Goal: Navigation & Orientation: Find specific page/section

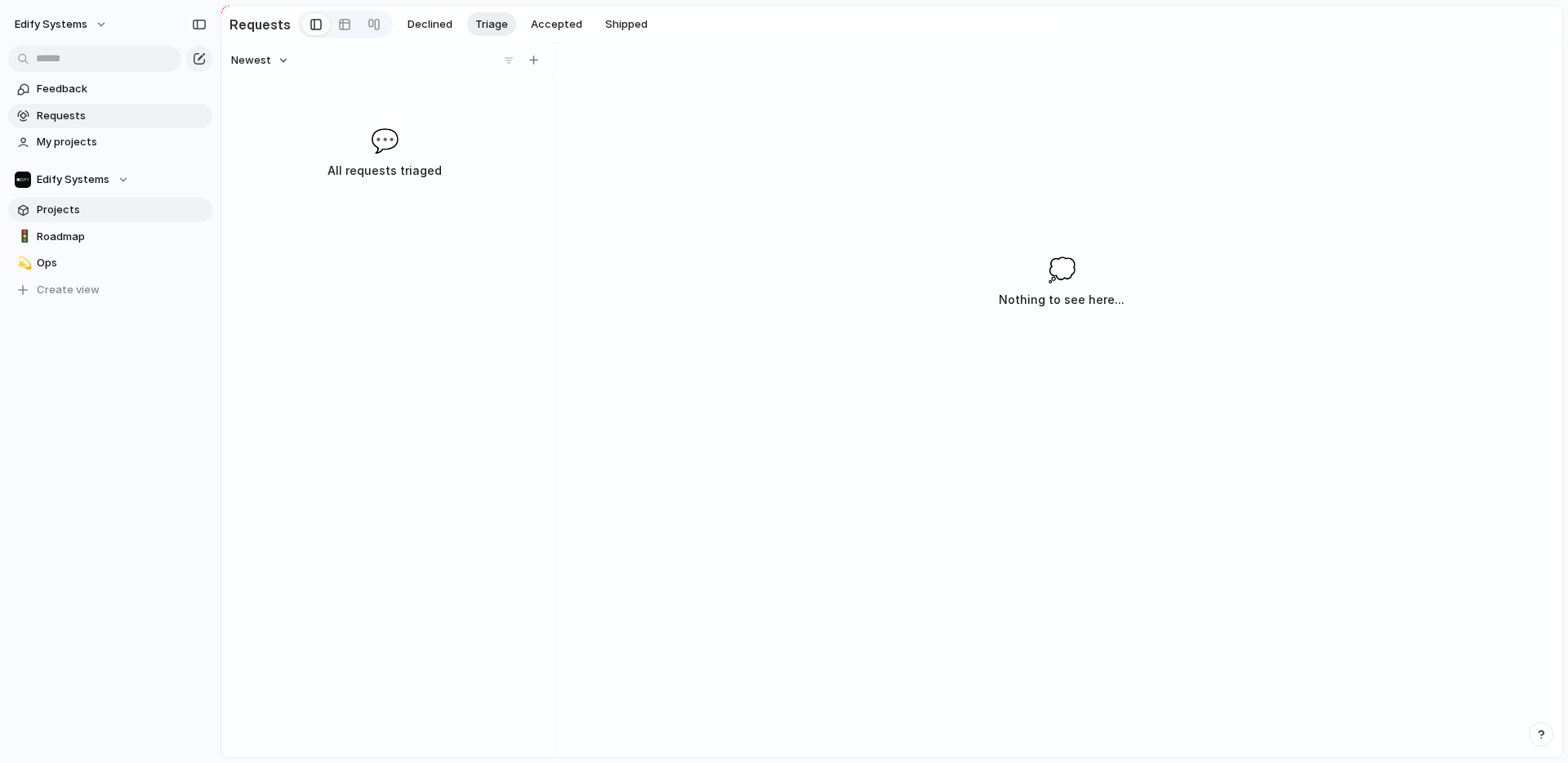
click at [71, 211] on span "Projects" at bounding box center [122, 210] width 170 height 16
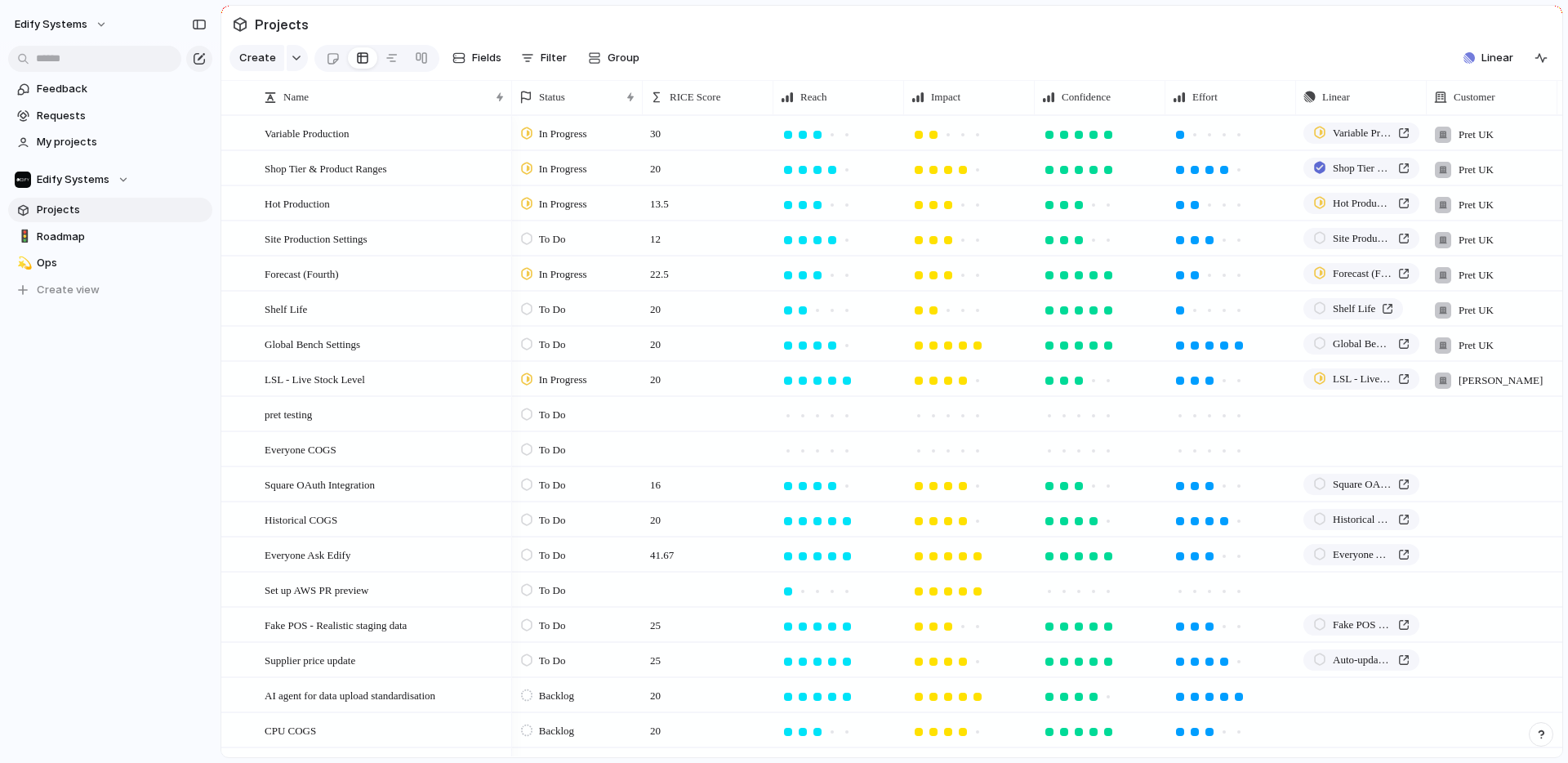
scroll to position [341, 0]
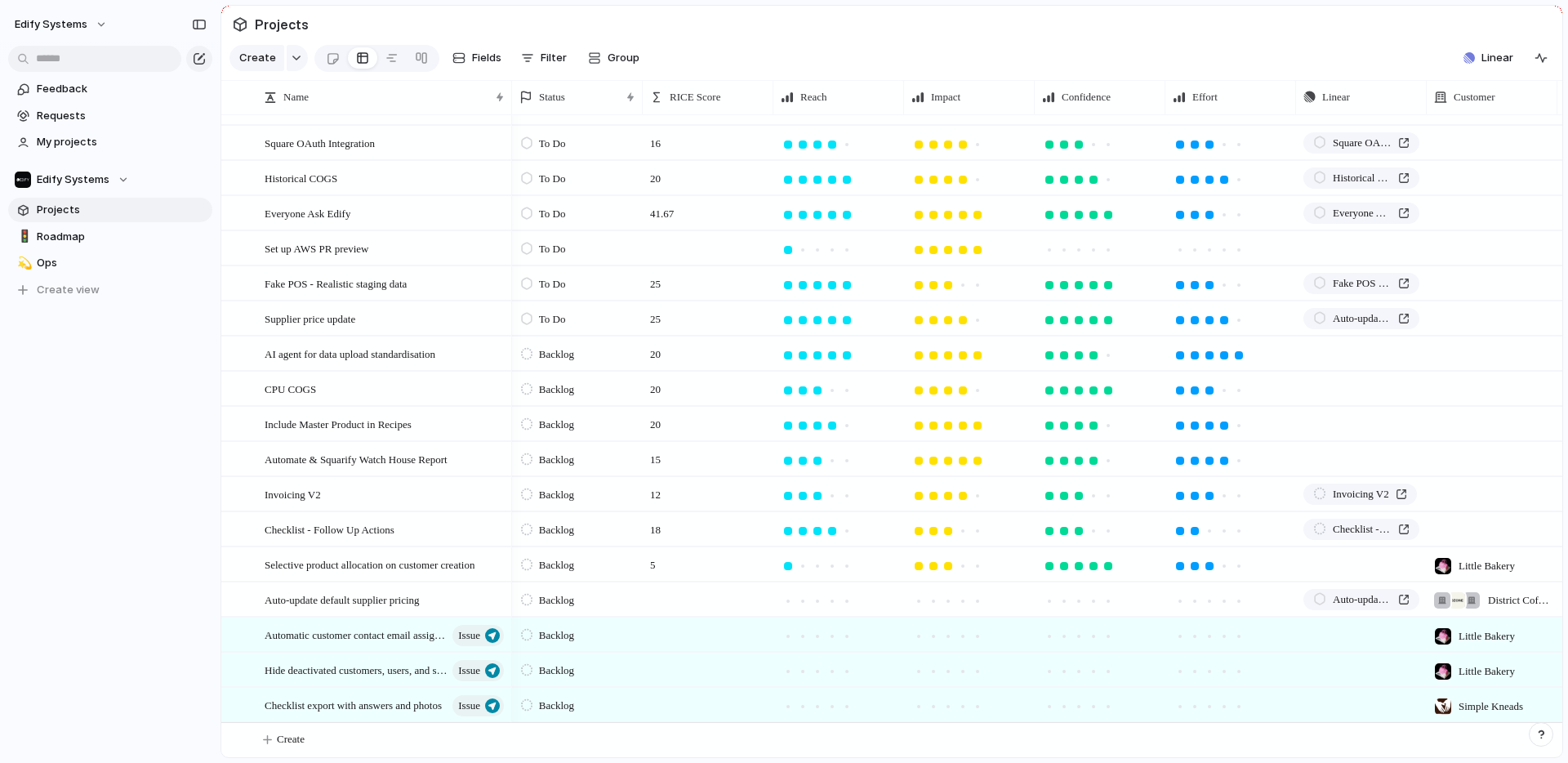
click at [73, 210] on span "Projects" at bounding box center [122, 210] width 170 height 16
click at [70, 236] on span "Roadmap" at bounding box center [122, 237] width 170 height 16
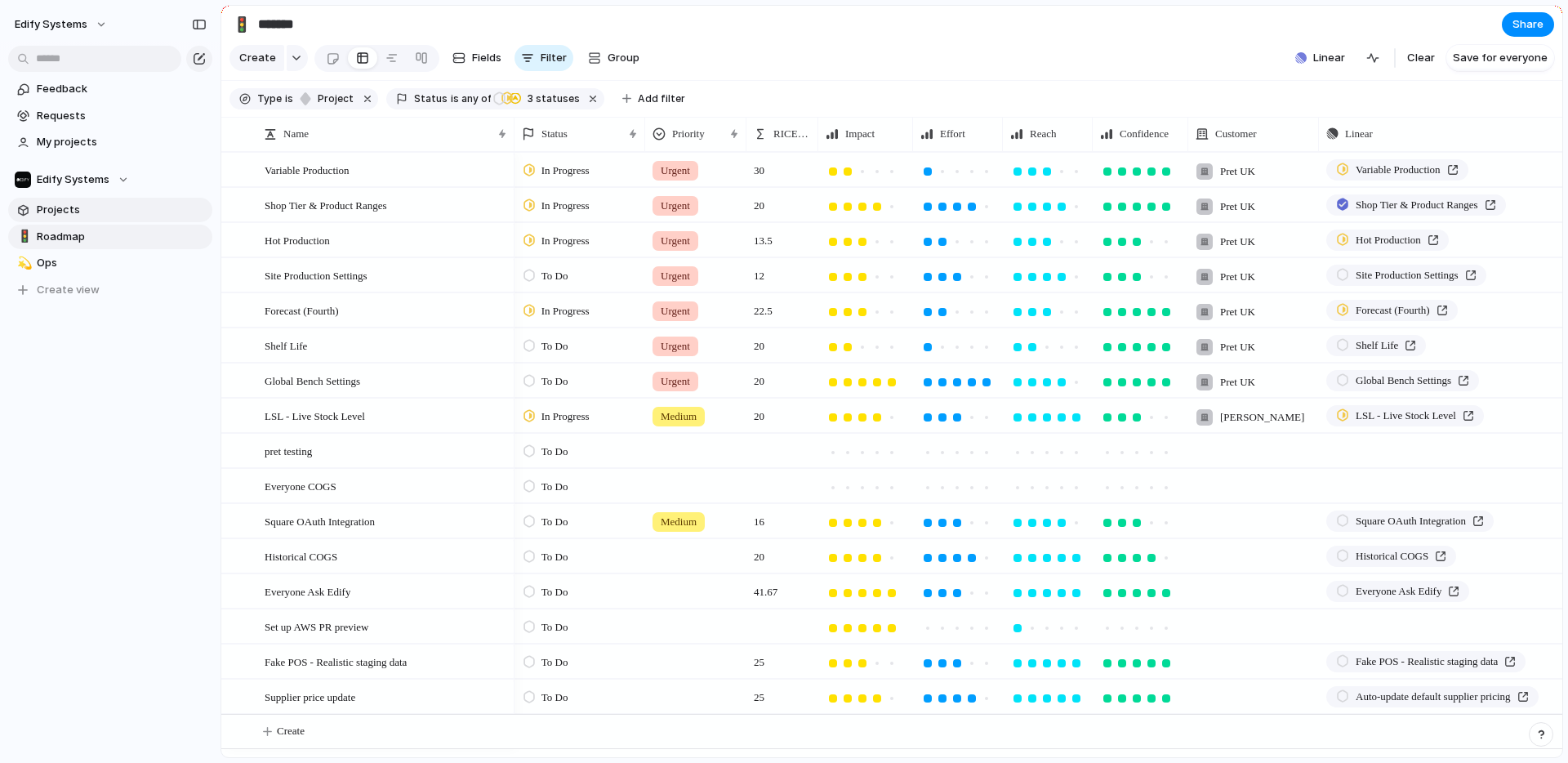
click at [64, 208] on span "Projects" at bounding box center [122, 210] width 170 height 16
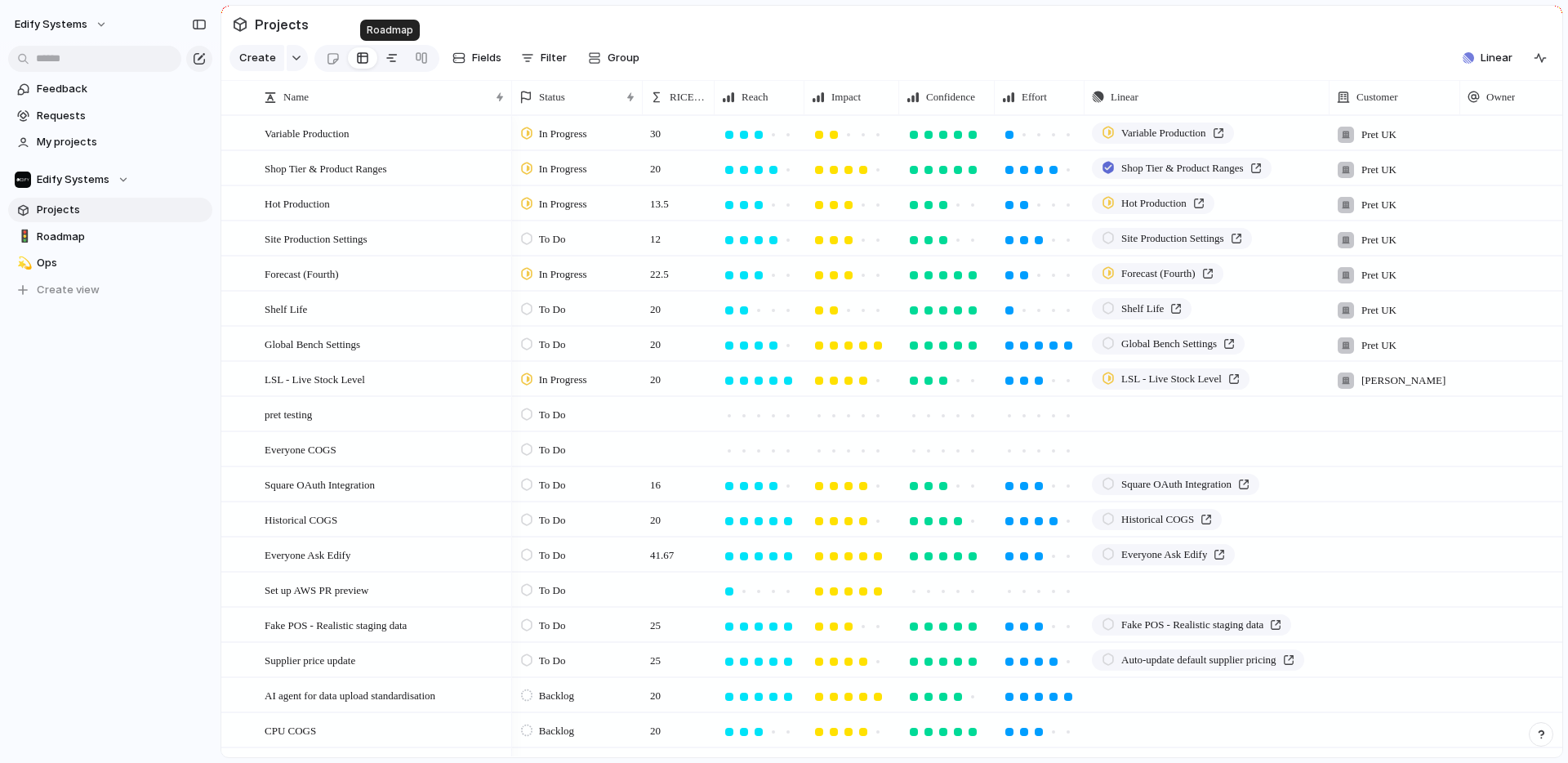
click at [391, 57] on div at bounding box center [392, 58] width 13 height 26
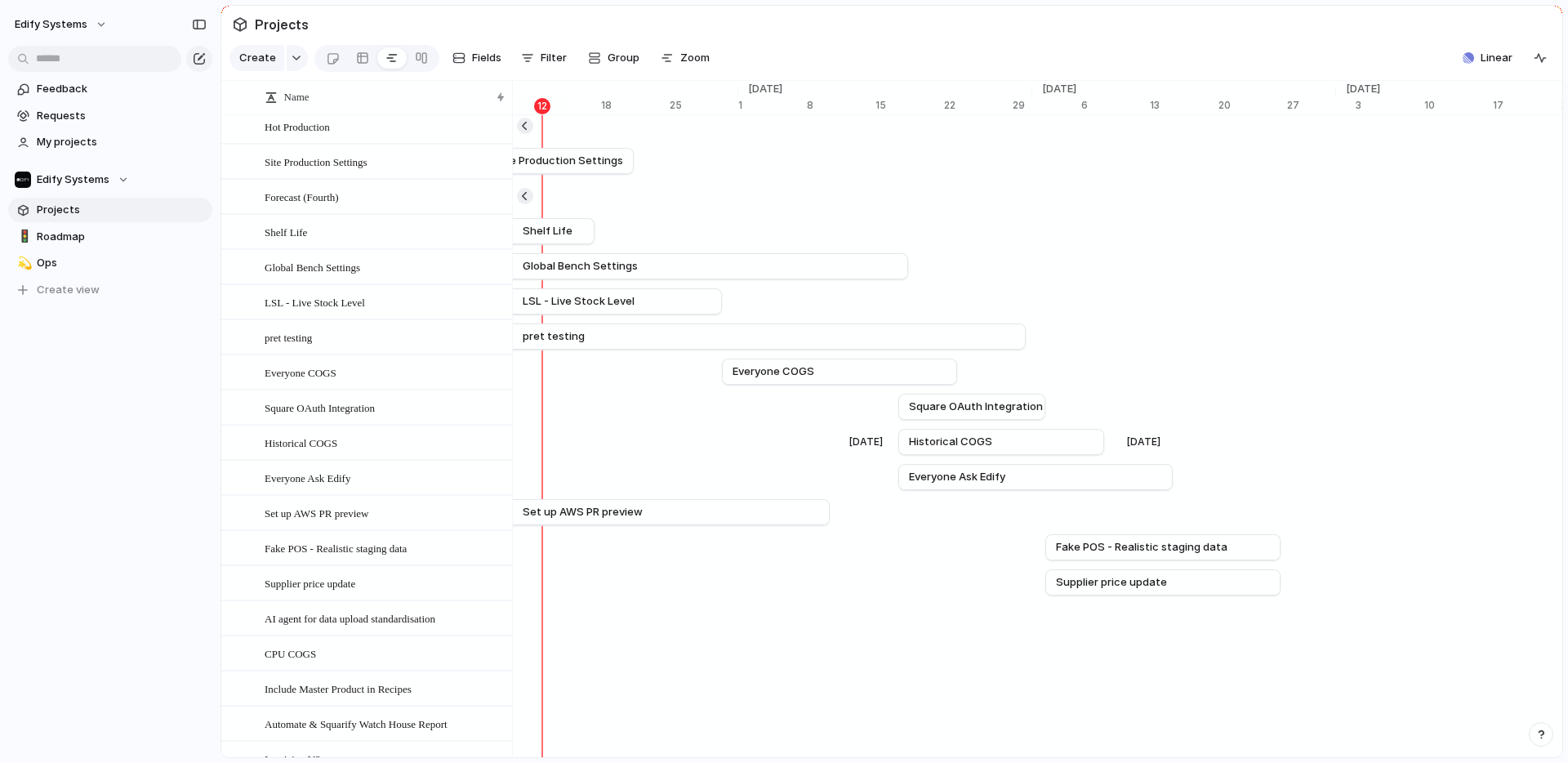
scroll to position [0, 10844]
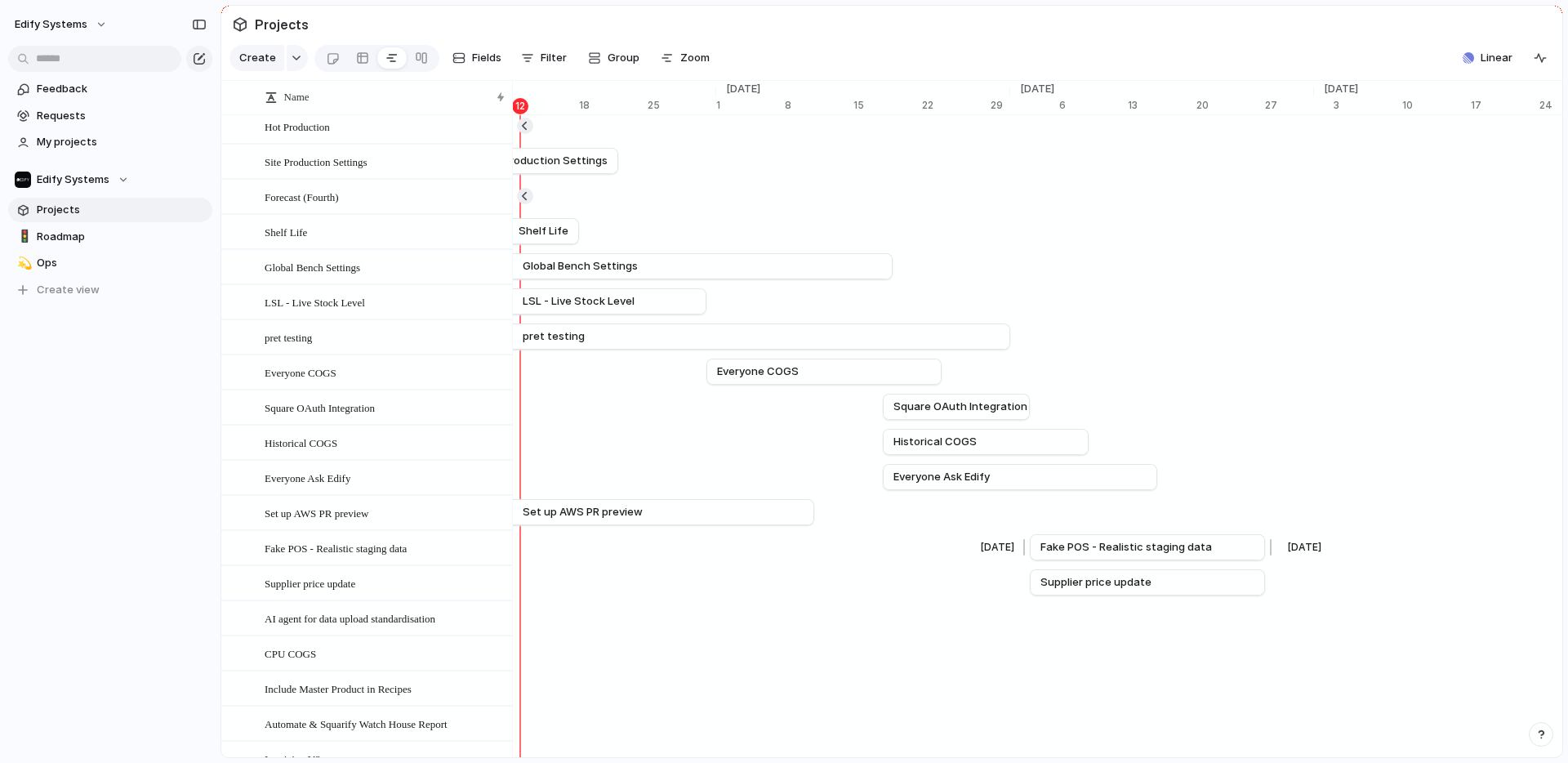
click at [1246, 547] on link "Fake POS - Realistic staging data" at bounding box center [1148, 547] width 214 height 24
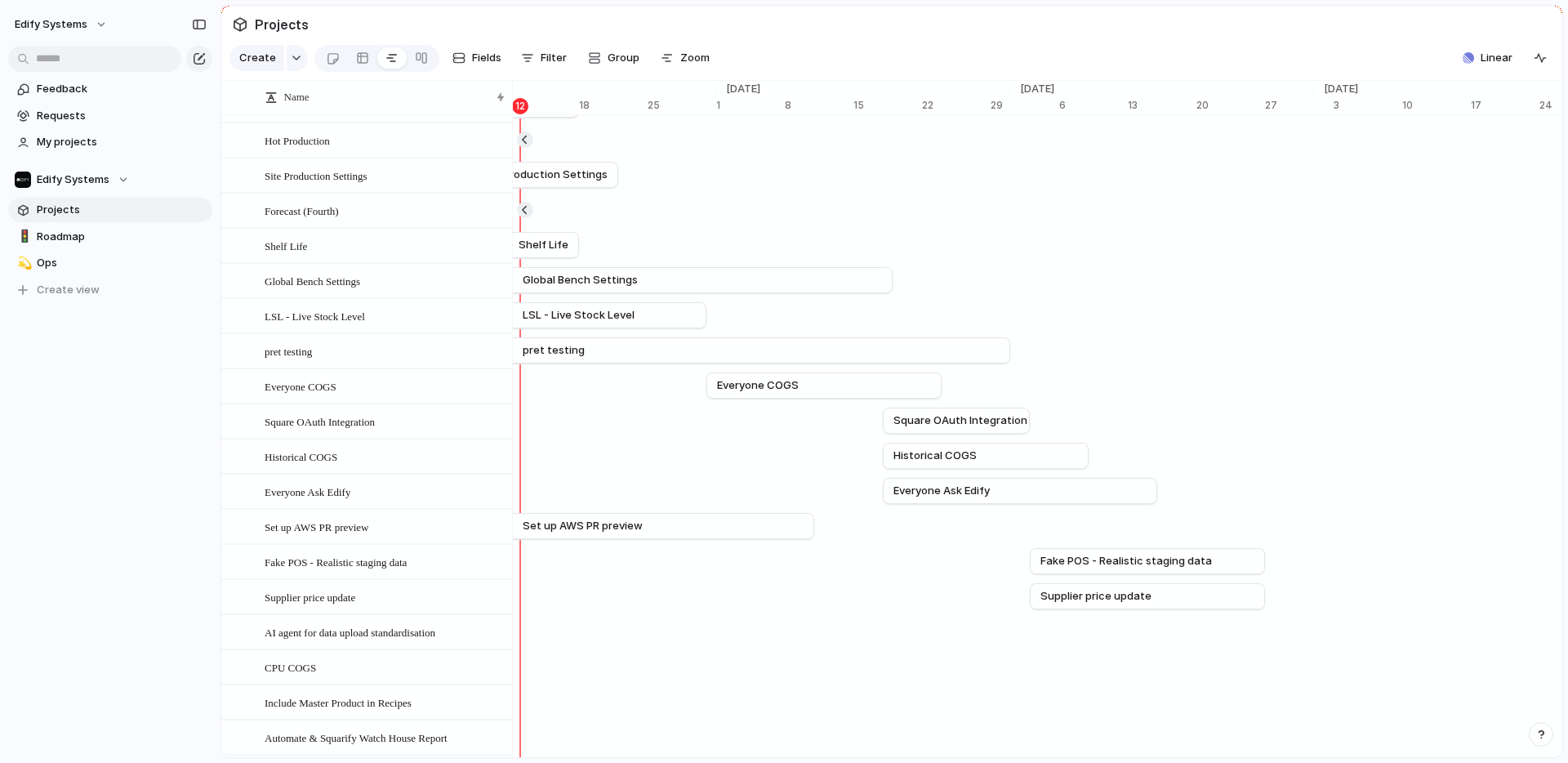
click at [119, 205] on span "Projects" at bounding box center [122, 210] width 170 height 16
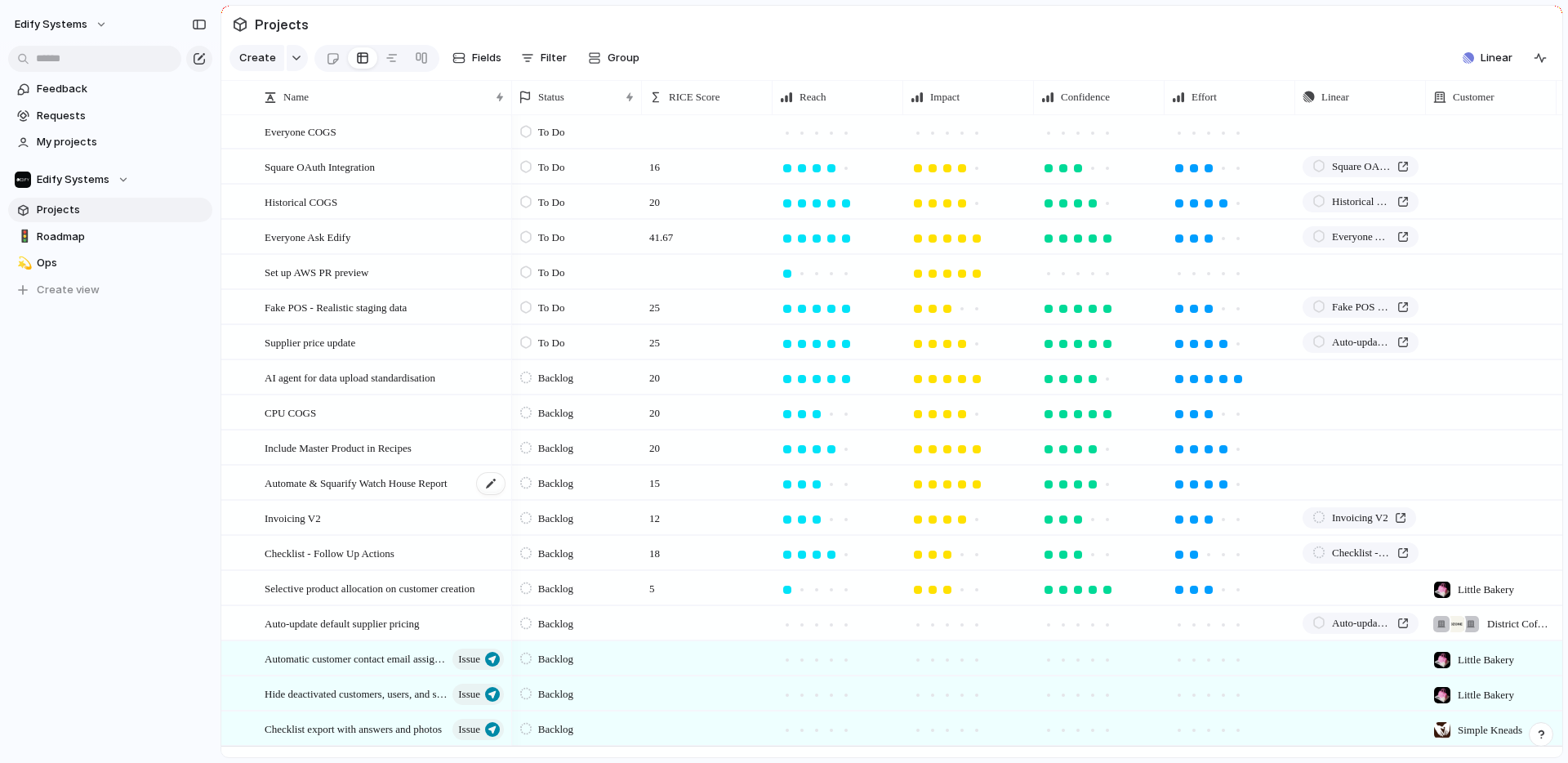
scroll to position [0, 0]
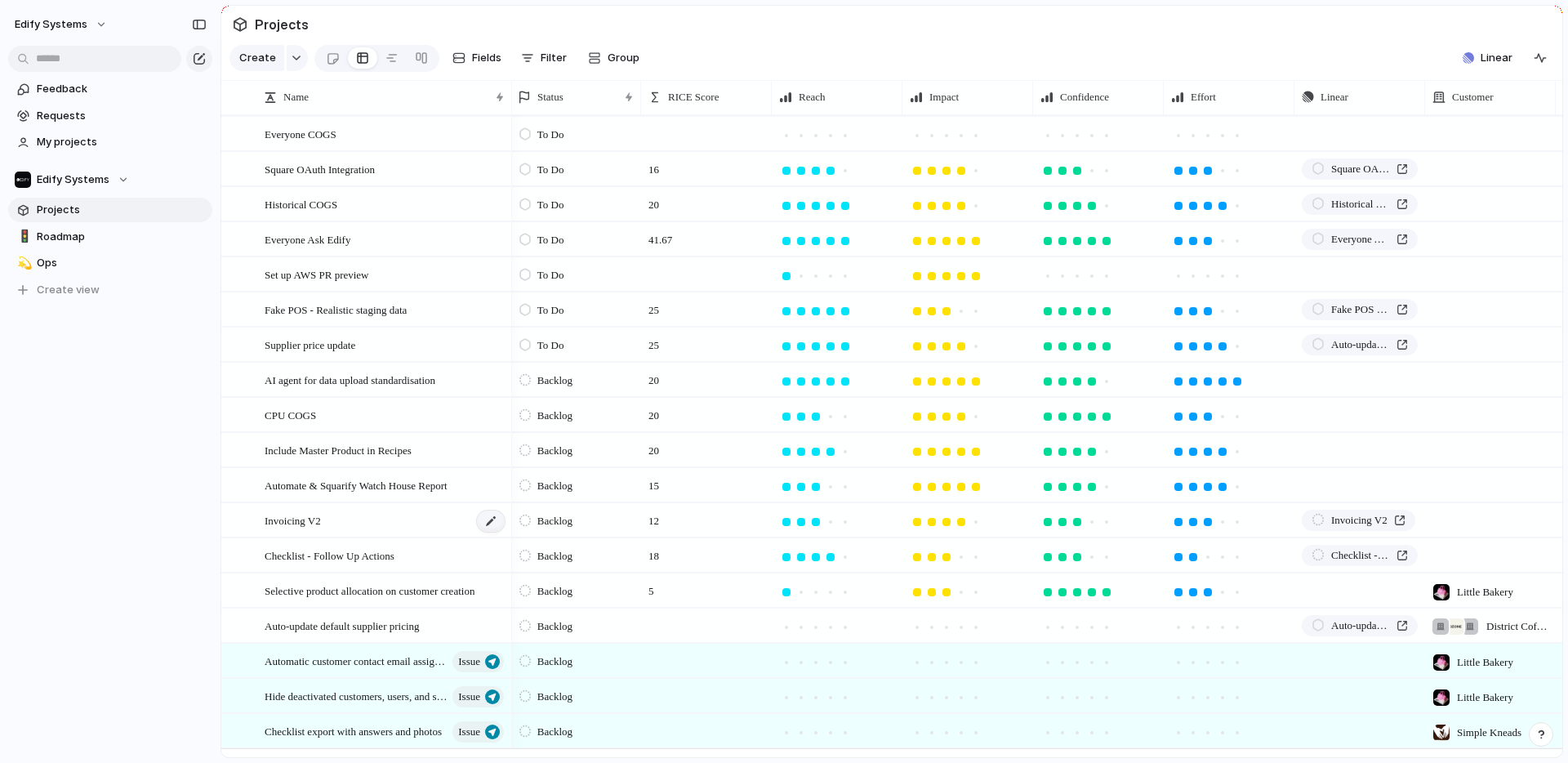
click at [491, 519] on div at bounding box center [491, 521] width 28 height 21
click at [430, 524] on textarea "**********" at bounding box center [382, 523] width 235 height 19
click at [383, 523] on textarea "**********" at bounding box center [382, 523] width 235 height 19
